Goal: Task Accomplishment & Management: Manage account settings

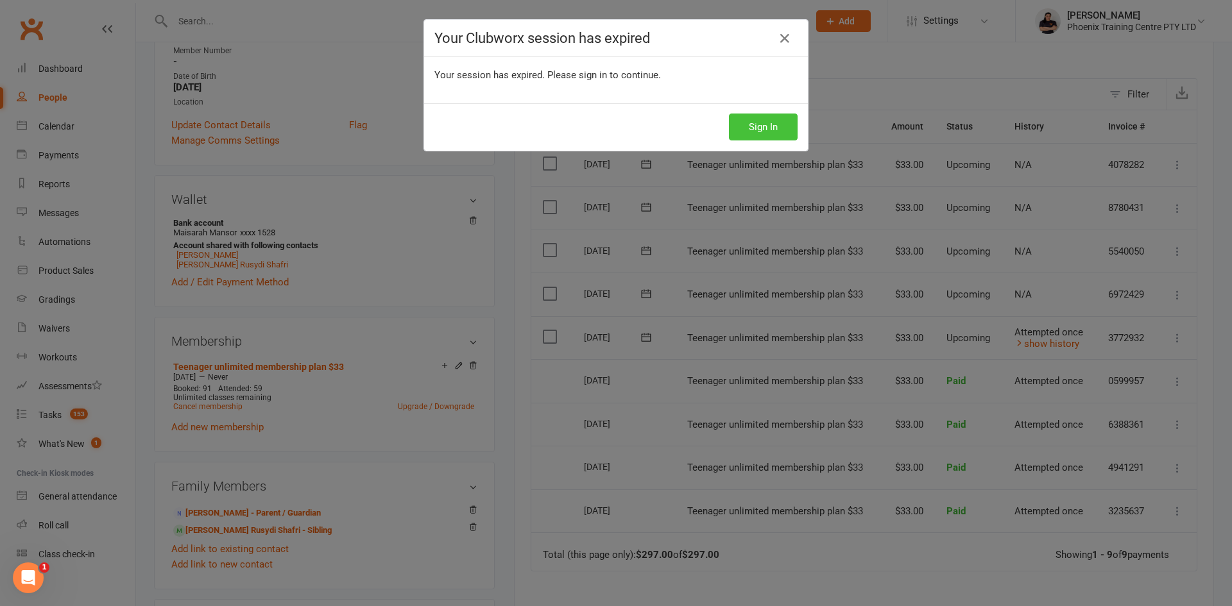
click at [740, 124] on button "Sign In" at bounding box center [763, 127] width 69 height 27
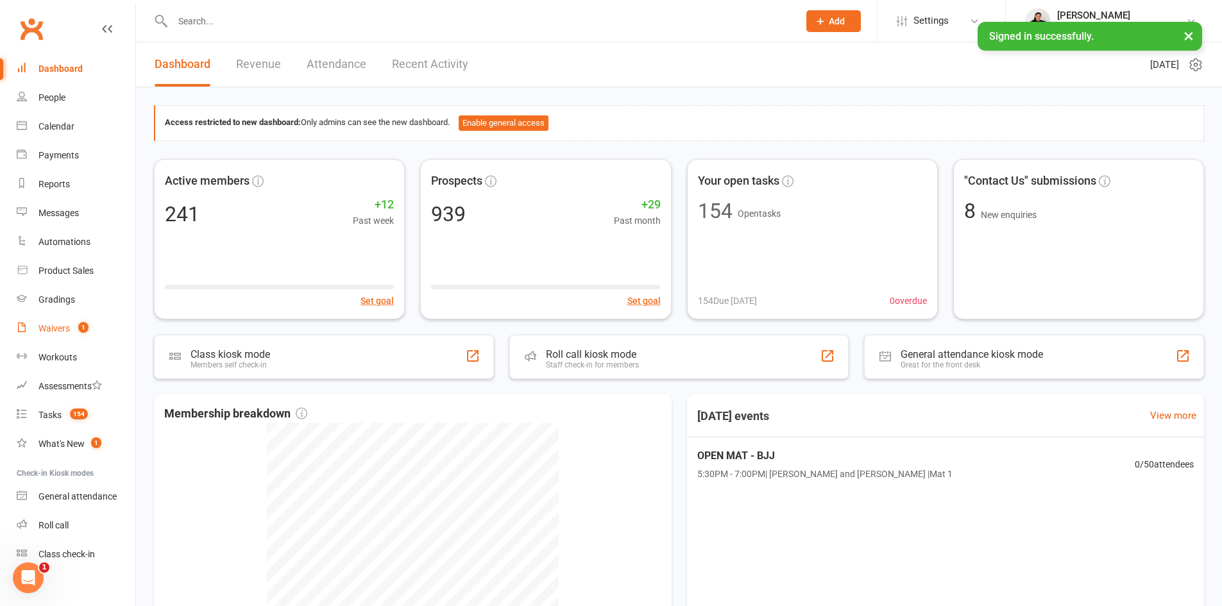
click at [55, 329] on div "Waivers" at bounding box center [53, 328] width 31 height 10
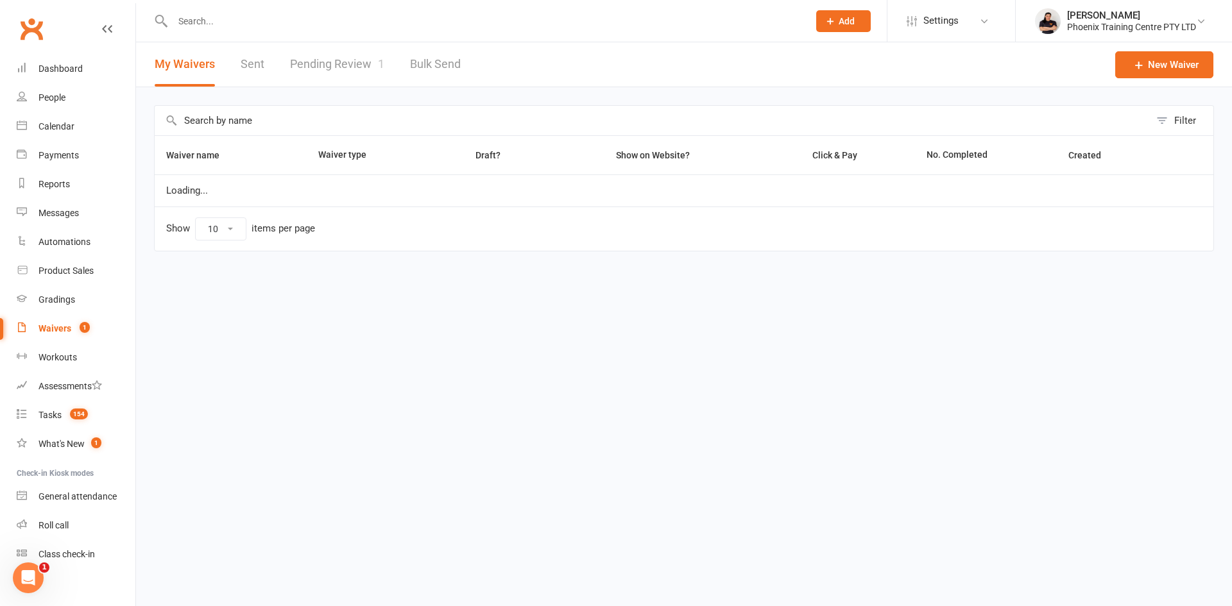
click at [316, 63] on link "Pending Review 1" at bounding box center [337, 64] width 94 height 44
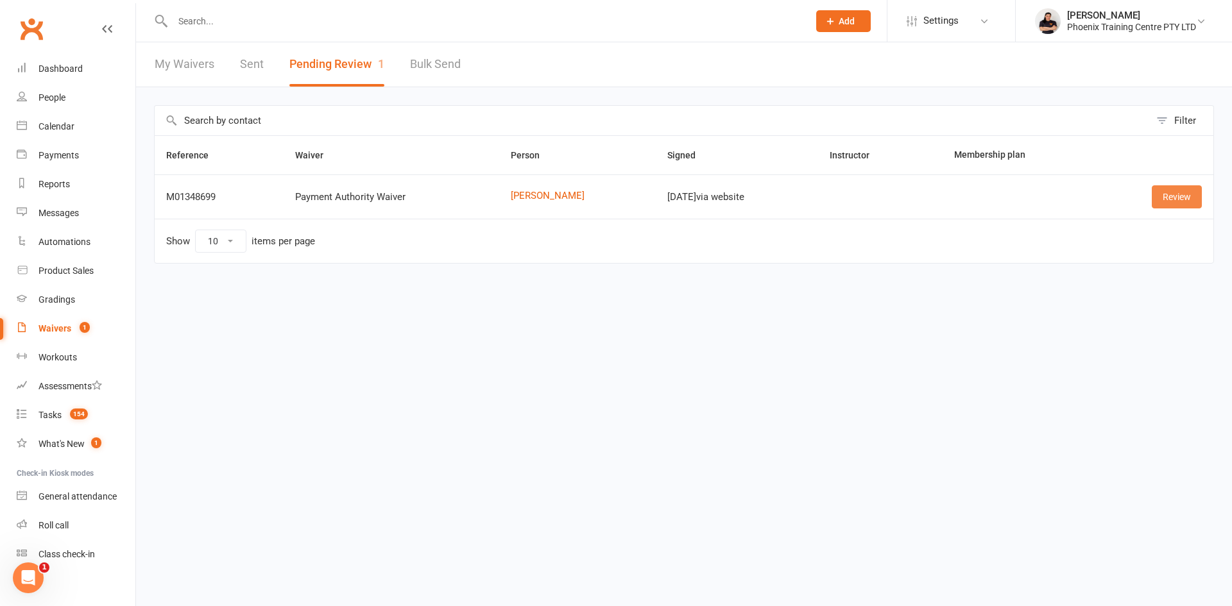
click at [1179, 188] on link "Review" at bounding box center [1177, 196] width 50 height 23
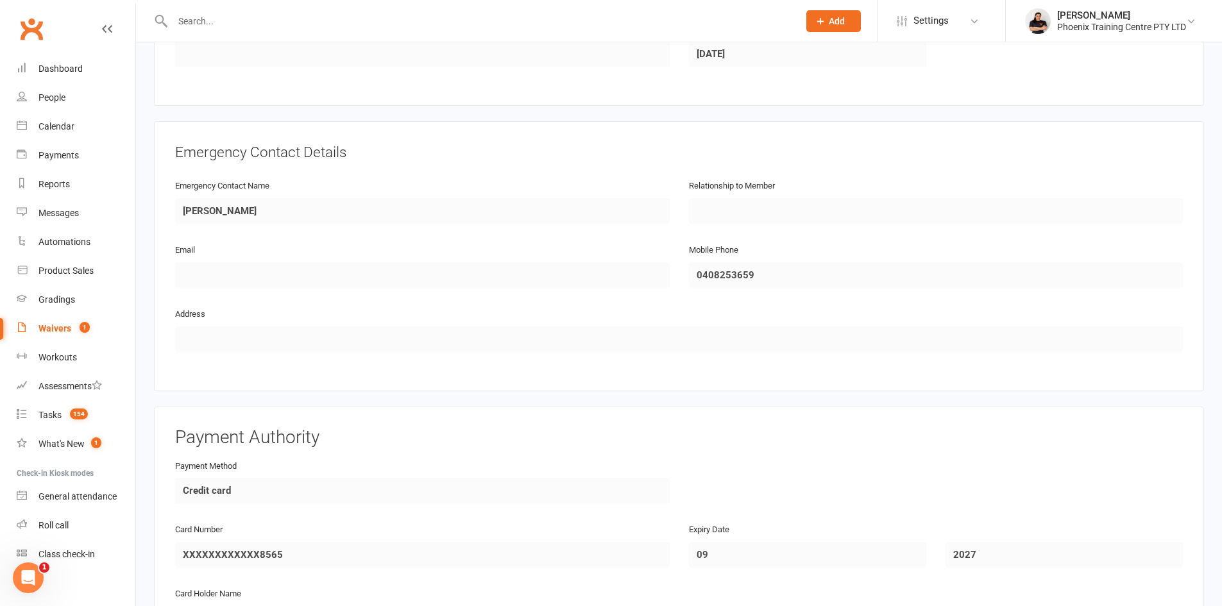
scroll to position [818, 0]
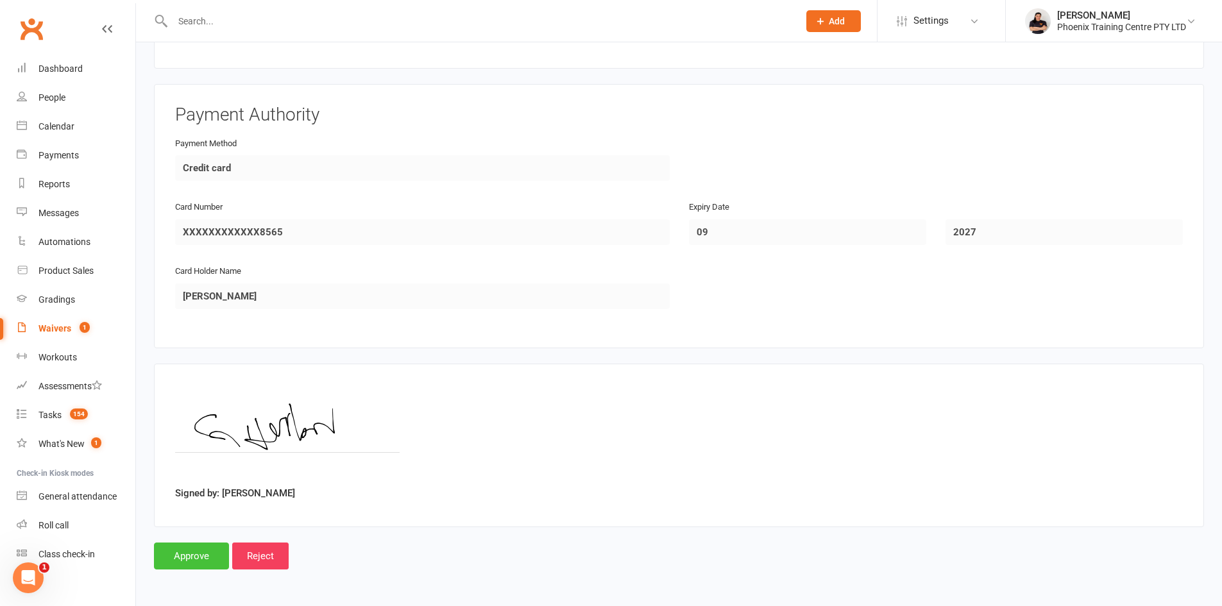
click at [197, 556] on input "Approve" at bounding box center [191, 556] width 75 height 27
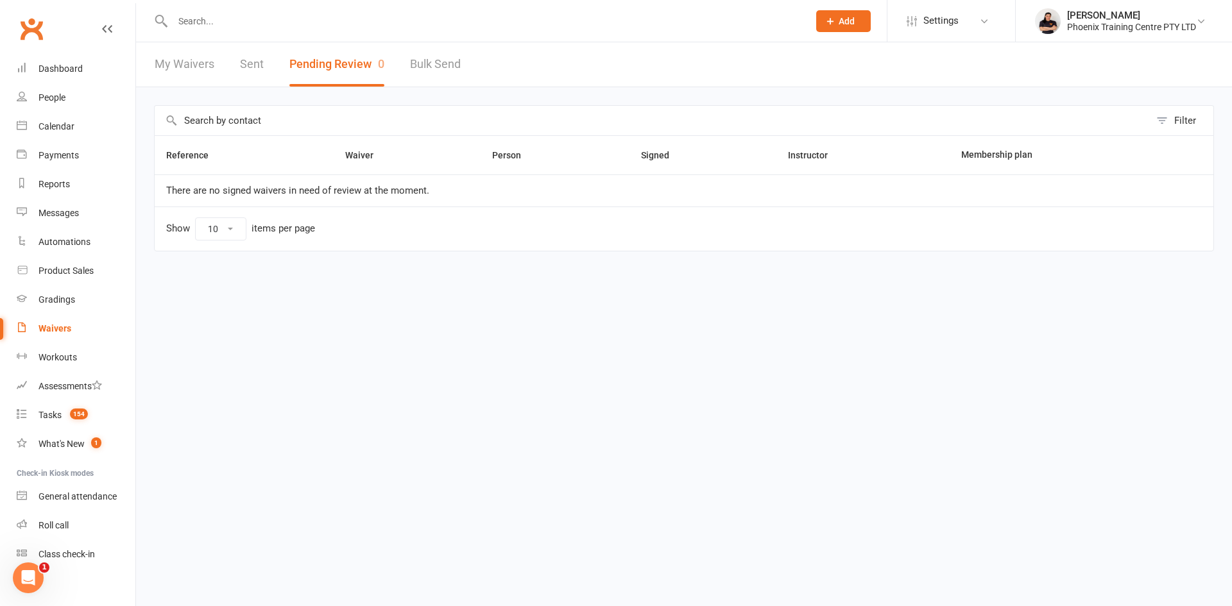
click at [299, 24] on input "text" at bounding box center [484, 21] width 631 height 18
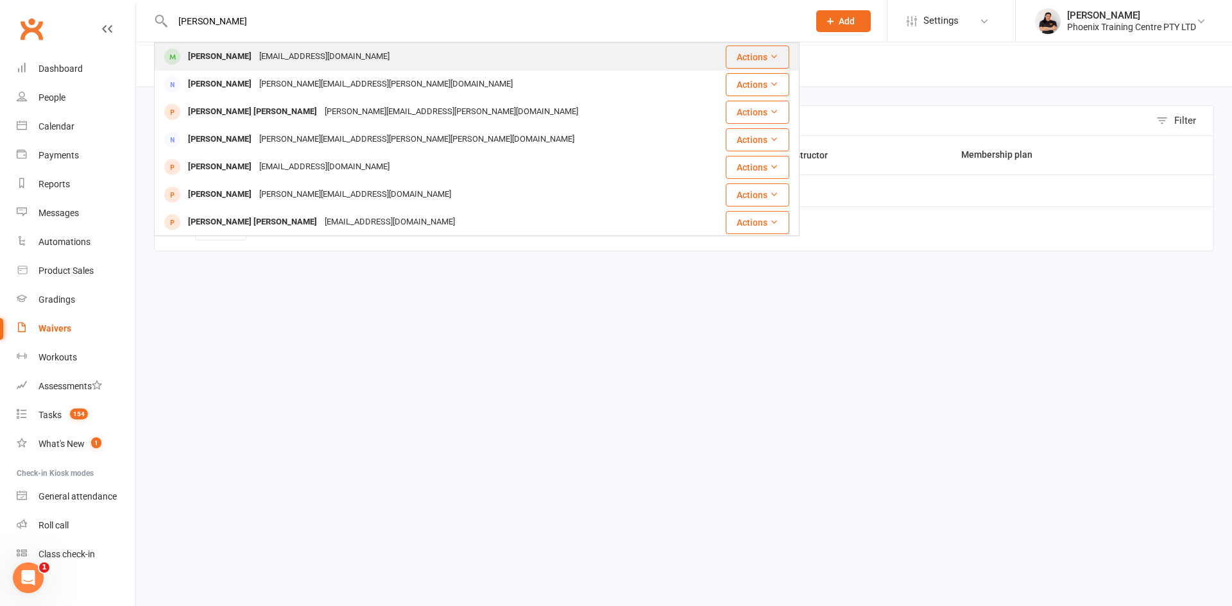
type input "[PERSON_NAME]"
click at [293, 55] on div "[EMAIL_ADDRESS][DOMAIN_NAME]" at bounding box center [324, 56] width 138 height 19
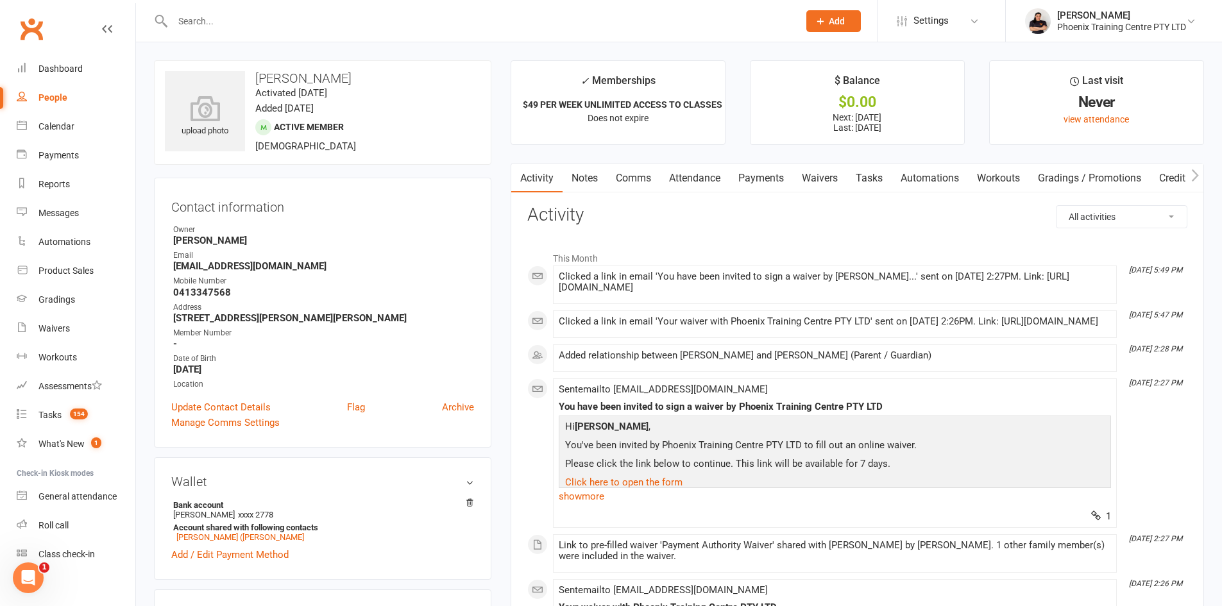
click at [817, 180] on link "Waivers" at bounding box center [820, 179] width 54 height 30
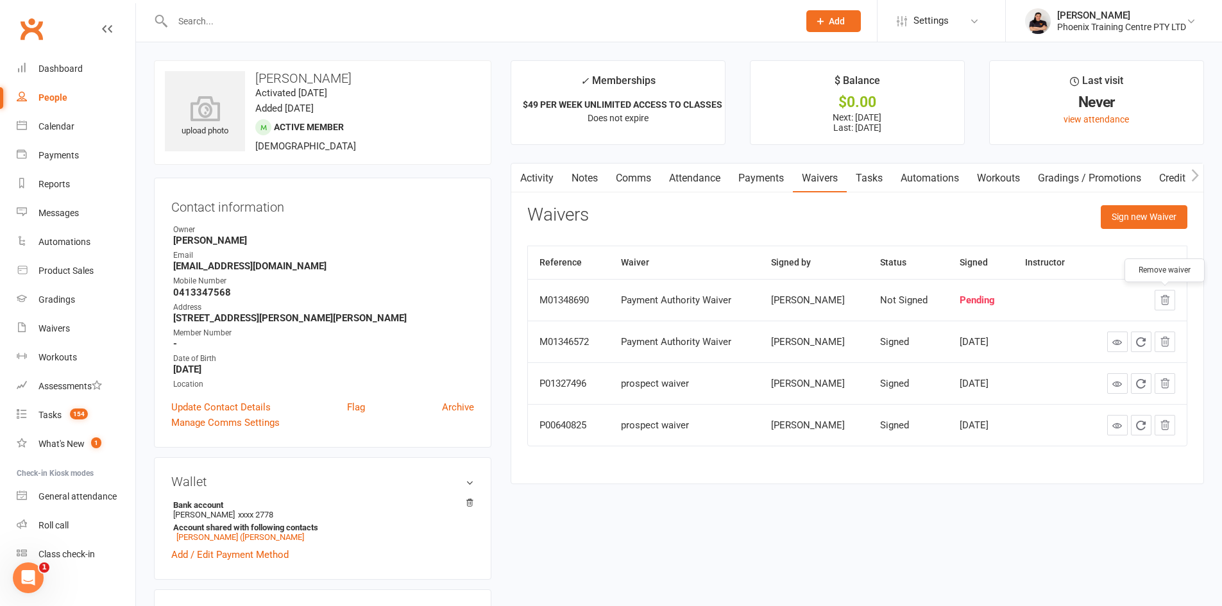
click at [1166, 303] on icon "button" at bounding box center [1165, 300] width 12 height 12
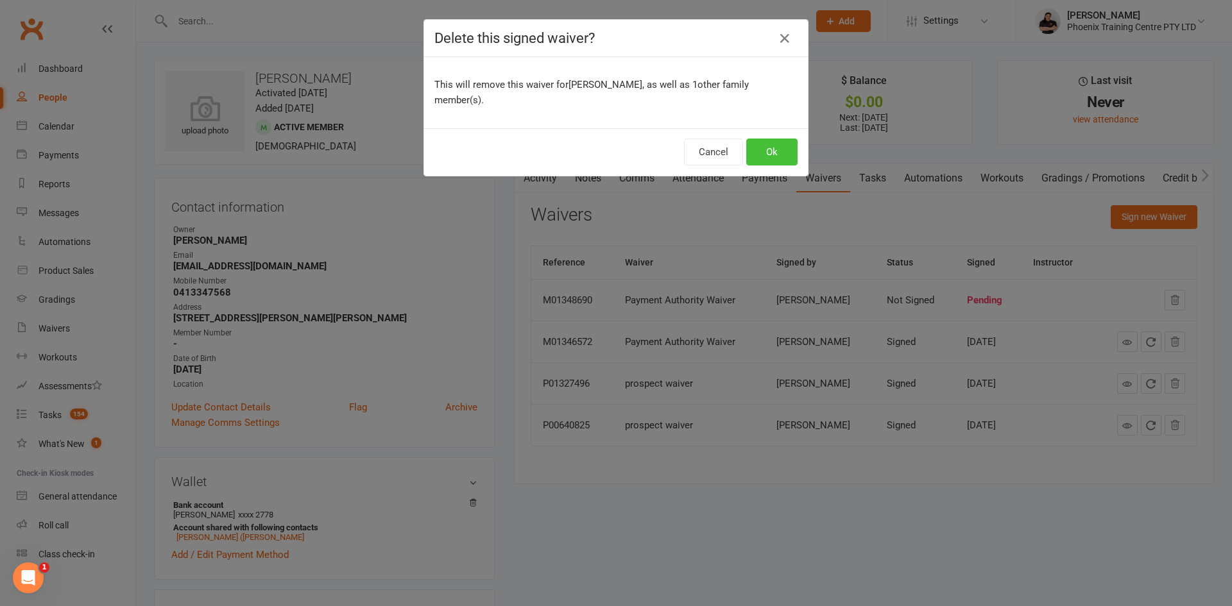
click at [771, 139] on button "Ok" at bounding box center [771, 152] width 51 height 27
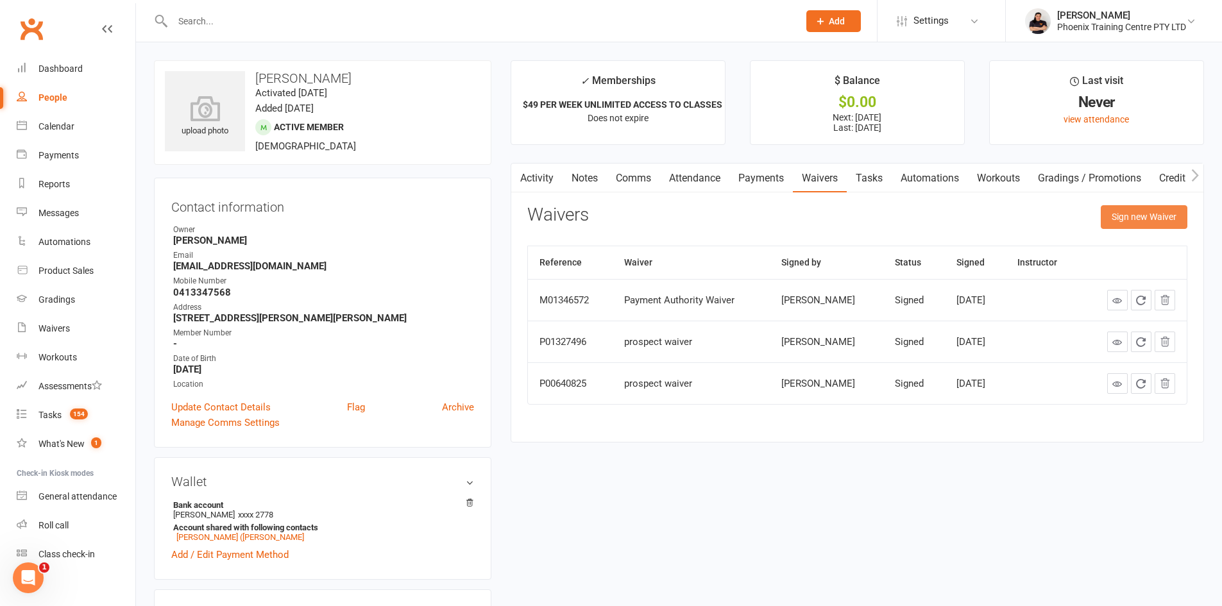
click at [1150, 212] on button "Sign new Waiver" at bounding box center [1144, 216] width 87 height 23
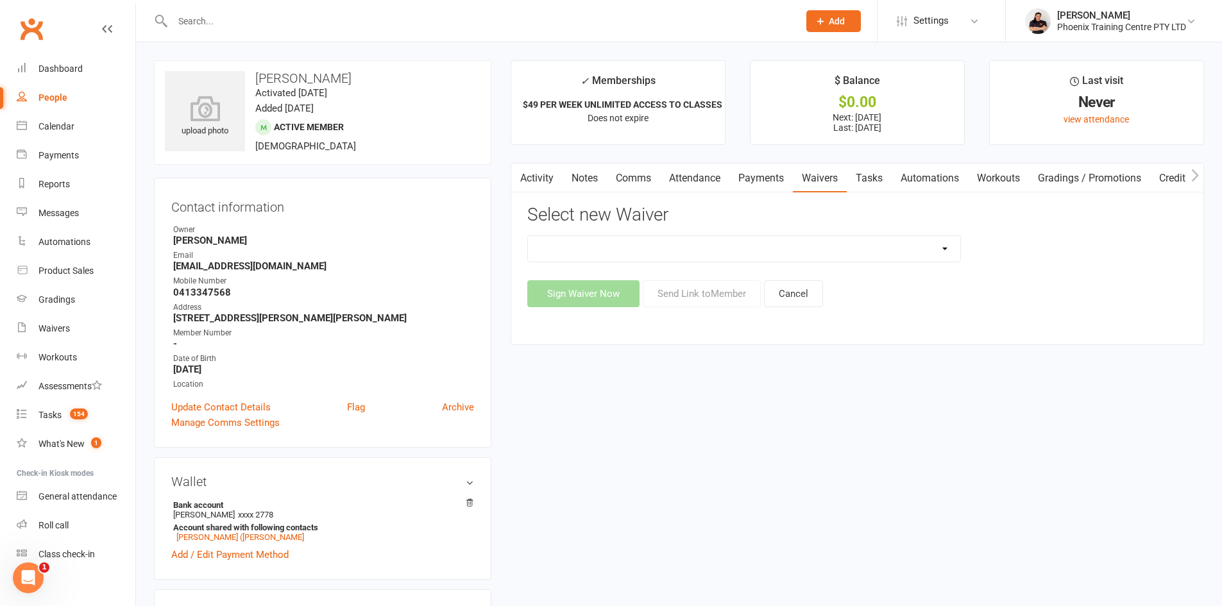
click at [941, 248] on select "General Waiver Paid Trial Payment Authority Waiver PERSONAL TRAINING PACKAGE pr…" at bounding box center [744, 249] width 432 height 26
select select "6596"
click at [528, 236] on select "General Waiver Paid Trial Payment Authority Waiver PERSONAL TRAINING PACKAGE pr…" at bounding box center [744, 249] width 432 height 26
click at [572, 306] on button "Sign Waiver Now" at bounding box center [583, 293] width 112 height 27
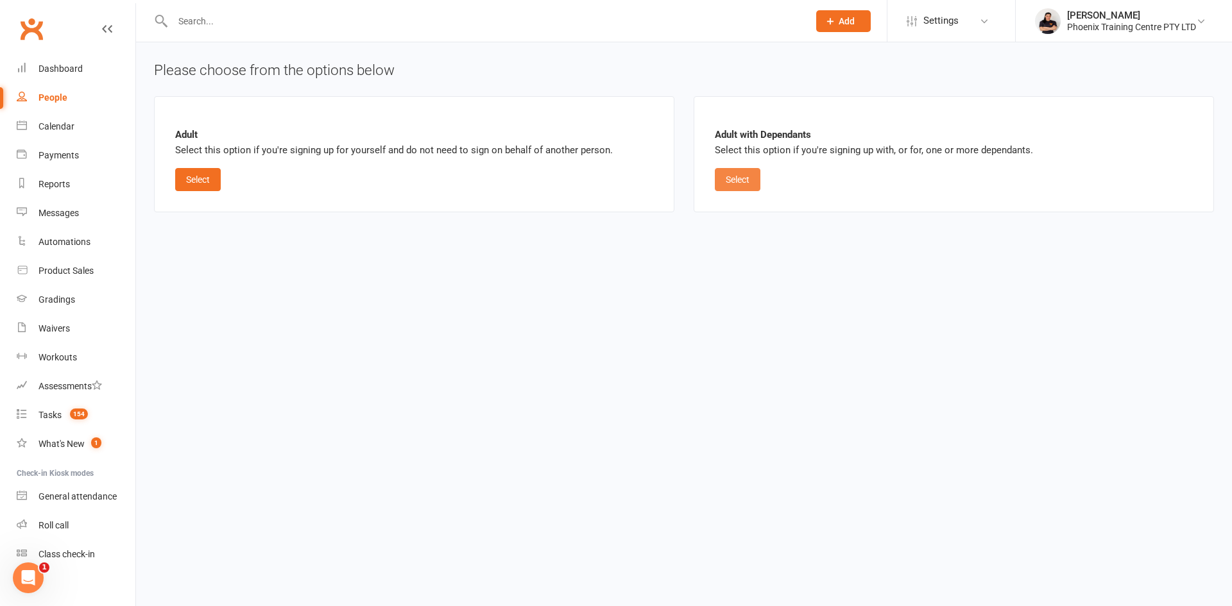
click at [736, 176] on button "Select" at bounding box center [738, 179] width 46 height 23
select select "bank_account"
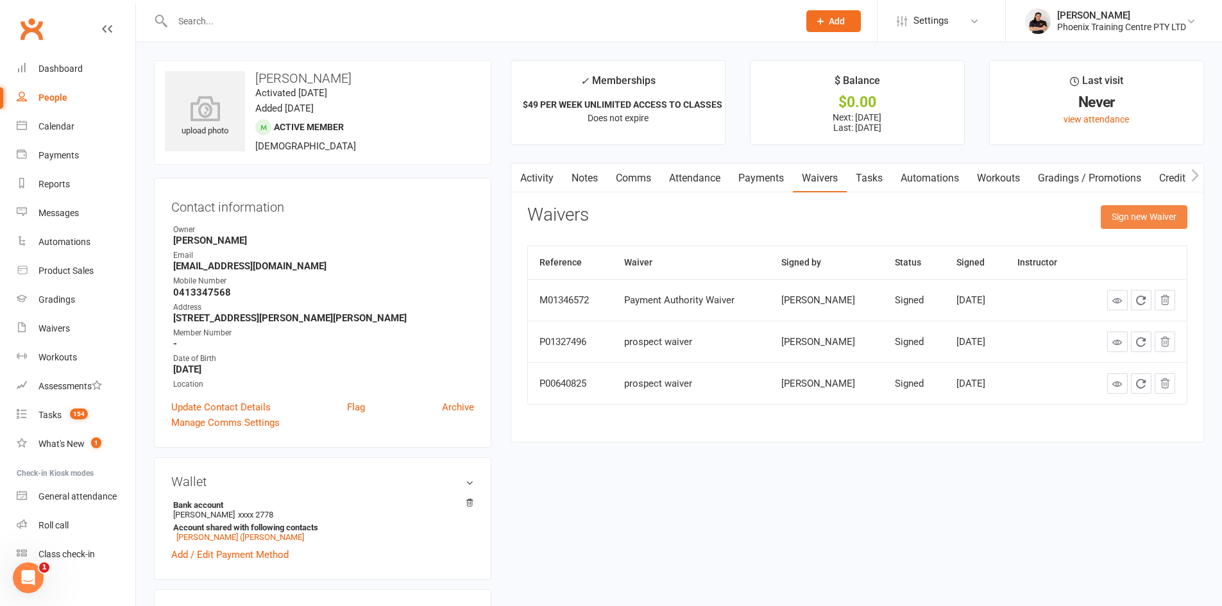
click at [1126, 213] on button "Sign new Waiver" at bounding box center [1144, 216] width 87 height 23
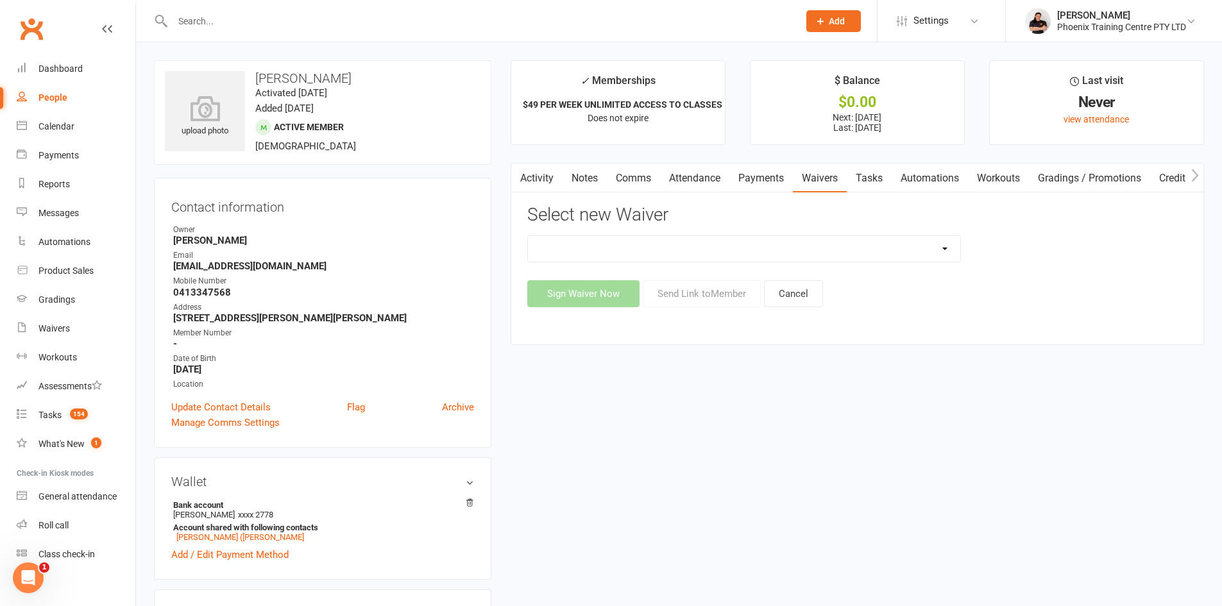
click at [946, 251] on select "General Waiver Paid Trial Payment Authority Waiver PERSONAL TRAINING PACKAGE pr…" at bounding box center [744, 249] width 432 height 26
select select "6596"
click at [528, 236] on select "General Waiver Paid Trial Payment Authority Waiver PERSONAL TRAINING PACKAGE pr…" at bounding box center [744, 249] width 432 height 26
click at [729, 289] on button "Send Link to Member" at bounding box center [702, 293] width 118 height 27
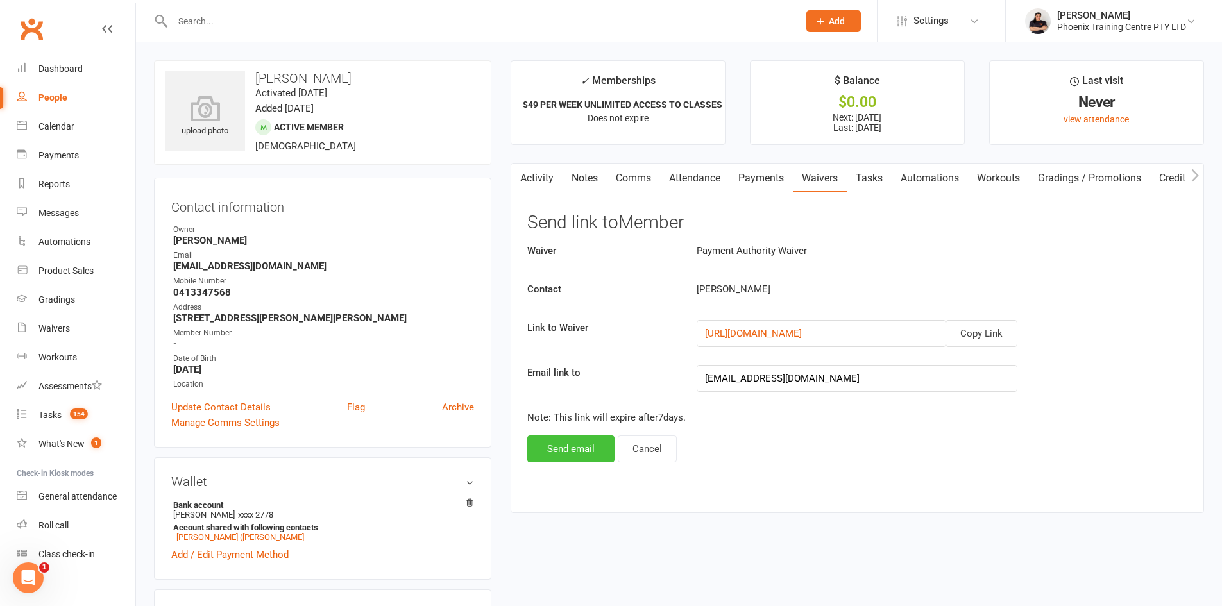
click at [586, 448] on button "Send email" at bounding box center [570, 449] width 87 height 27
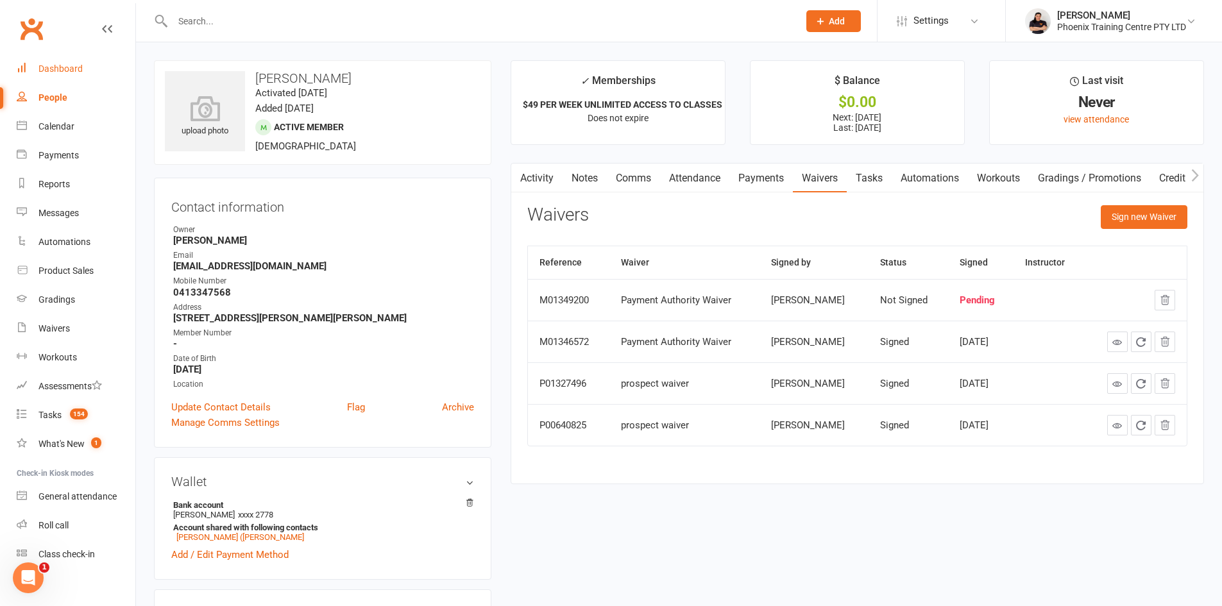
click at [49, 65] on div "Dashboard" at bounding box center [60, 69] width 44 height 10
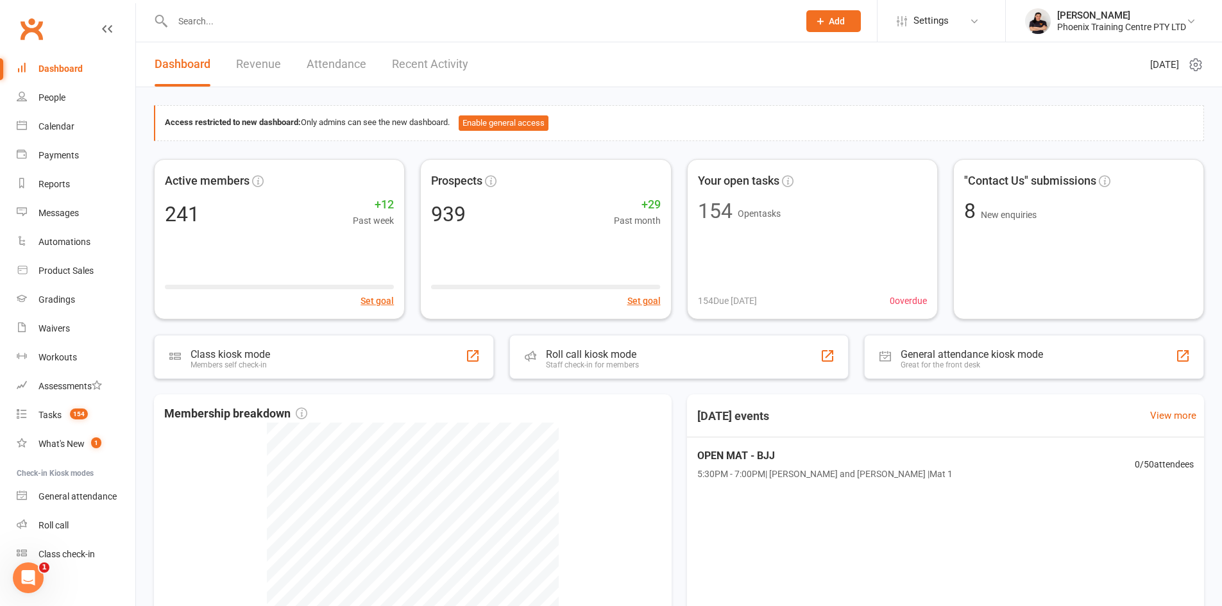
click at [445, 14] on input "text" at bounding box center [479, 21] width 621 height 18
click at [441, 18] on input "text" at bounding box center [479, 21] width 621 height 18
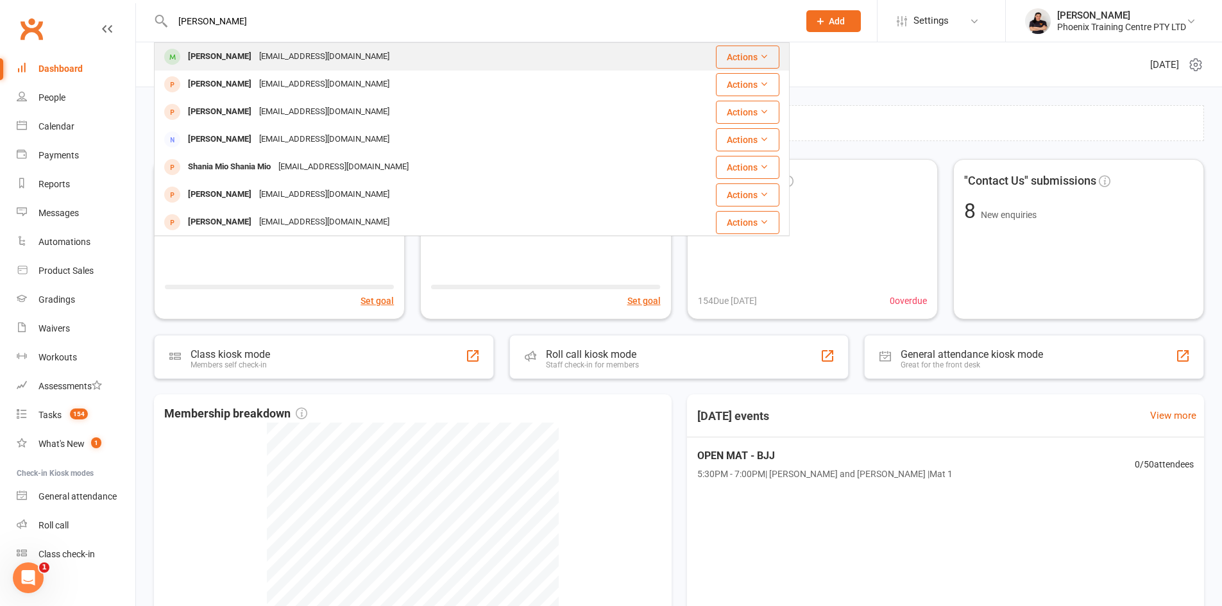
type input "[PERSON_NAME]"
click at [255, 62] on div "[EMAIL_ADDRESS][DOMAIN_NAME]" at bounding box center [324, 56] width 138 height 19
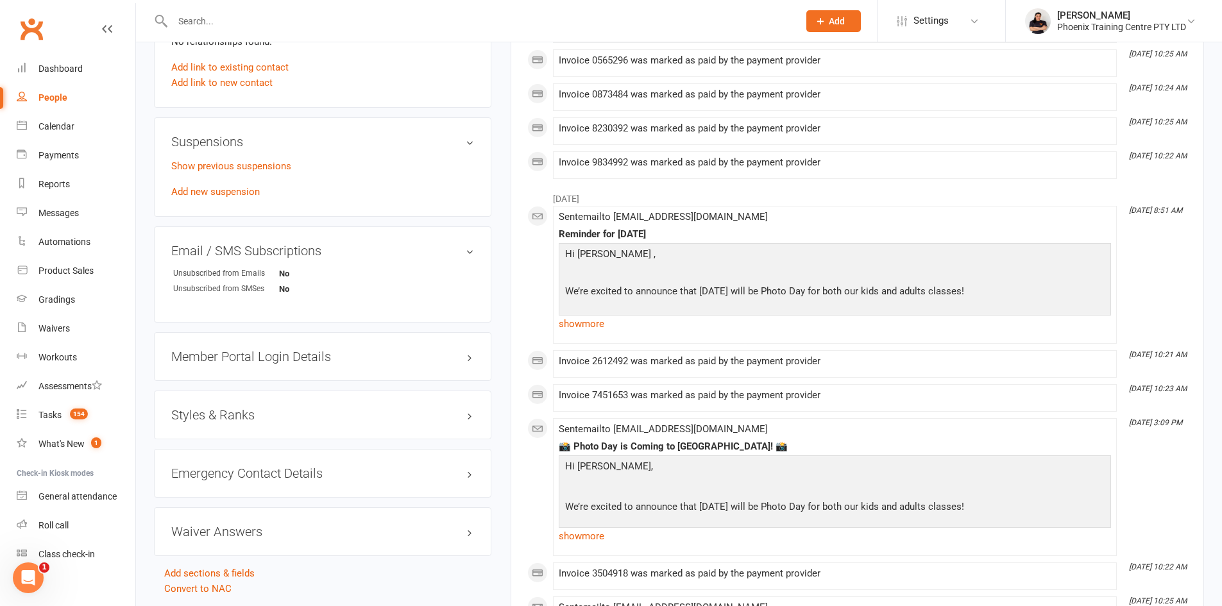
scroll to position [834, 0]
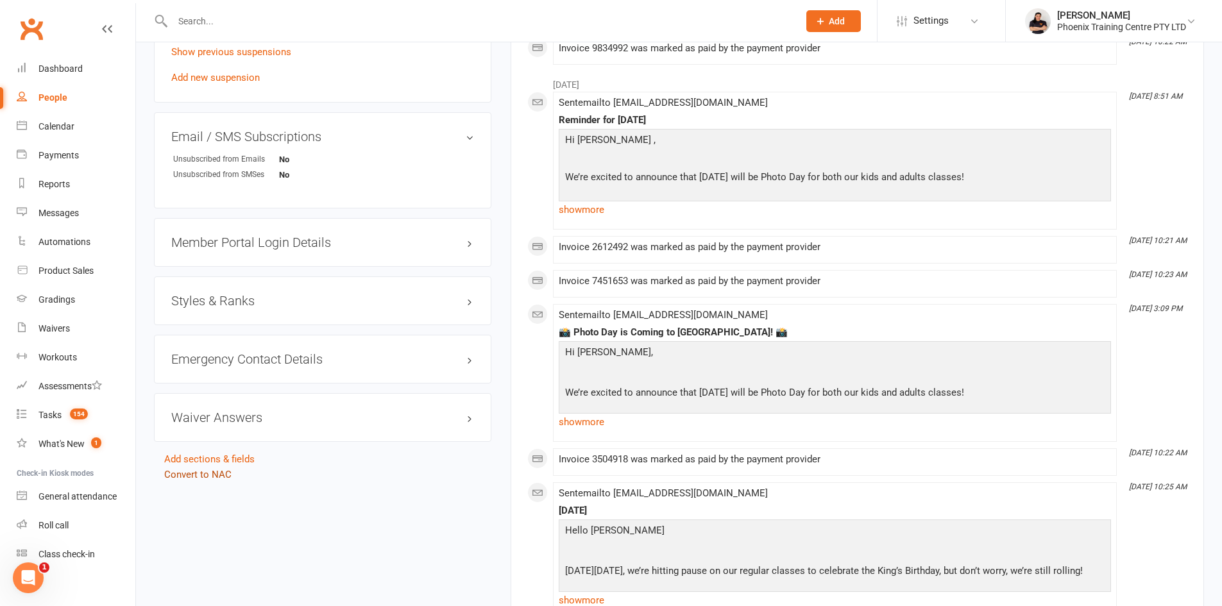
click at [200, 472] on link "Convert to NAC" at bounding box center [197, 475] width 67 height 12
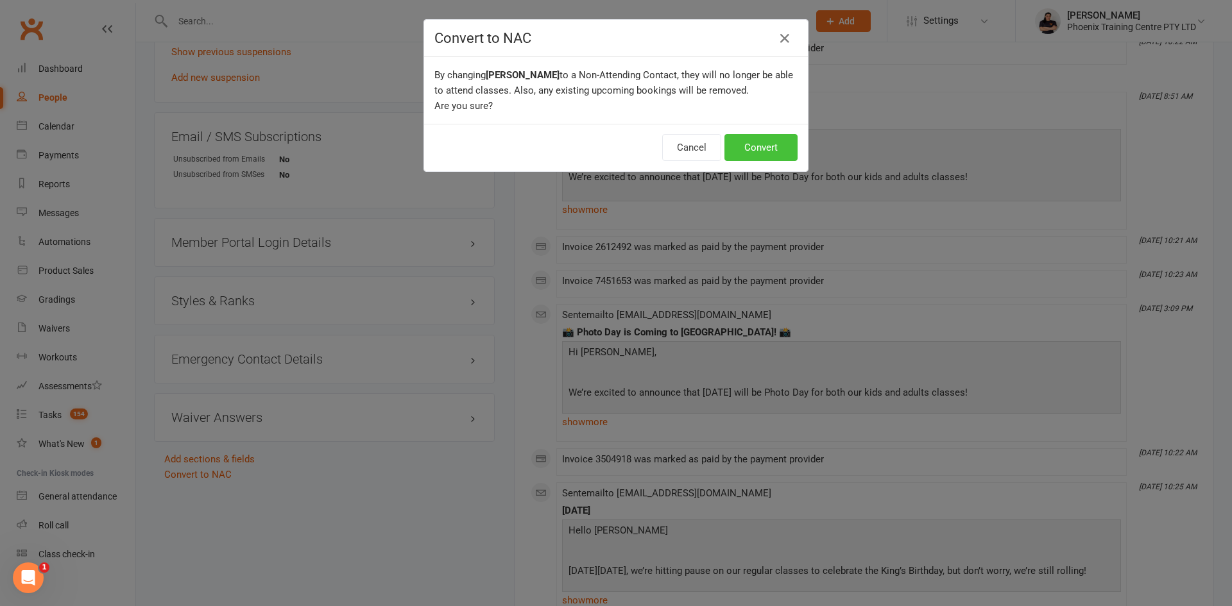
click at [753, 153] on button "Convert" at bounding box center [760, 147] width 73 height 27
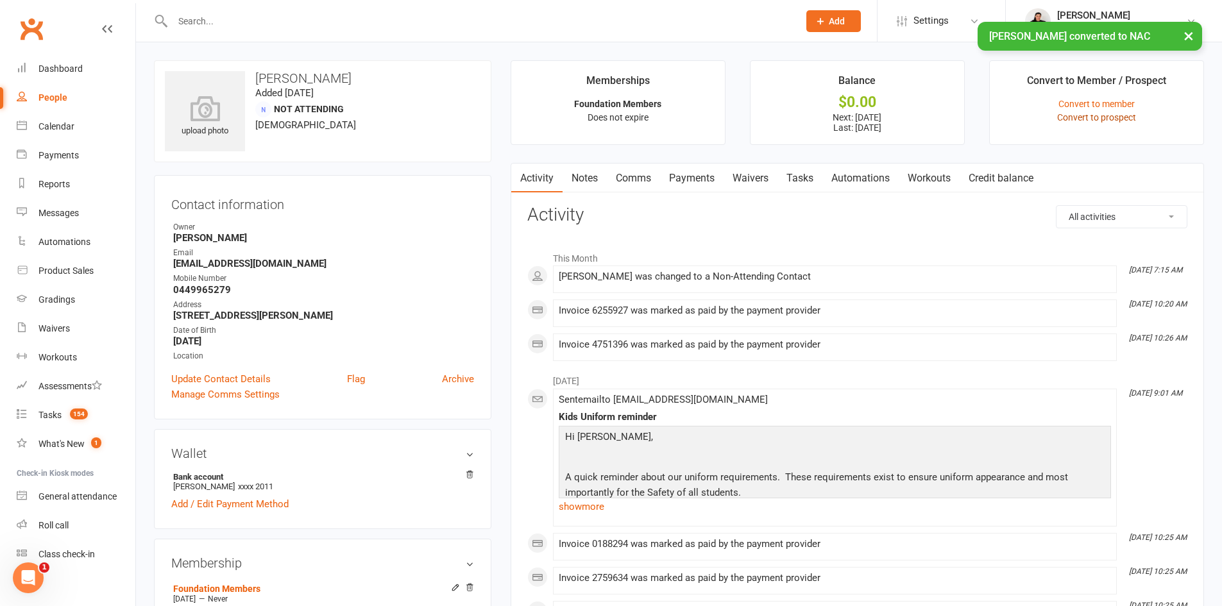
click at [1124, 115] on link "Convert to prospect" at bounding box center [1096, 117] width 79 height 10
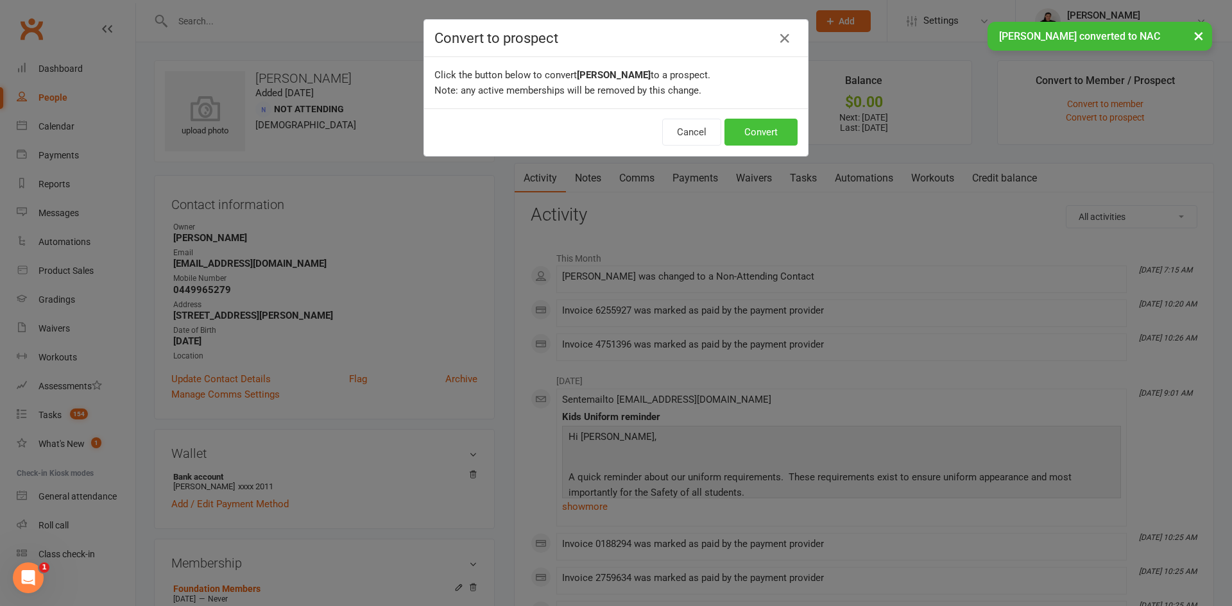
click at [765, 124] on button "Convert" at bounding box center [760, 132] width 73 height 27
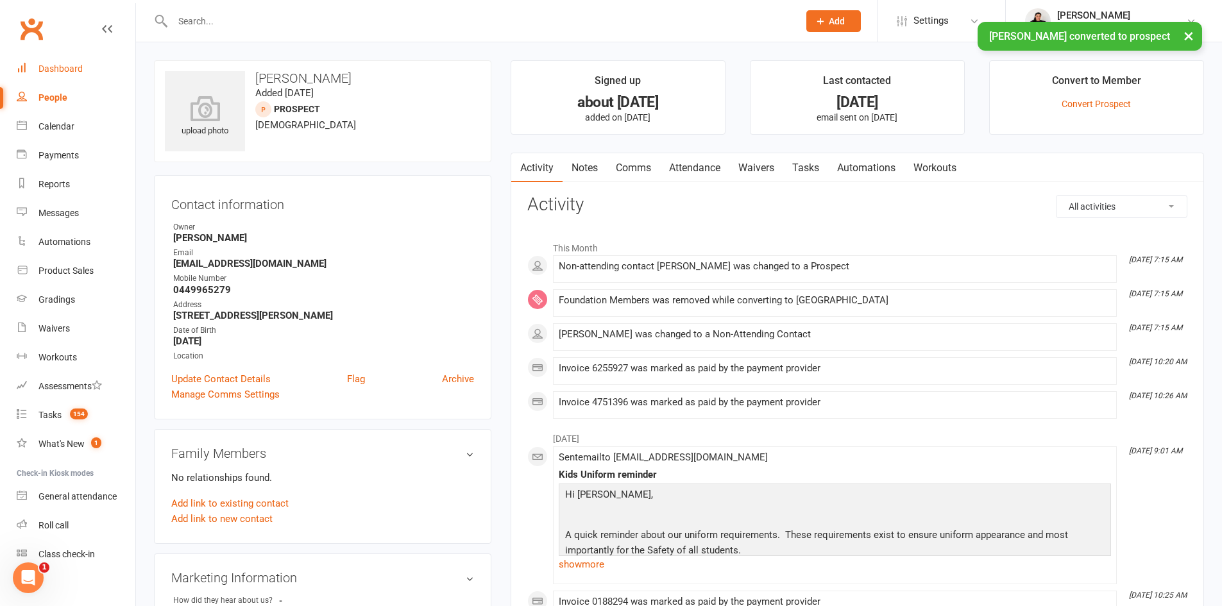
click at [78, 69] on div "Dashboard" at bounding box center [60, 69] width 44 height 10
